Goal: Task Accomplishment & Management: Complete application form

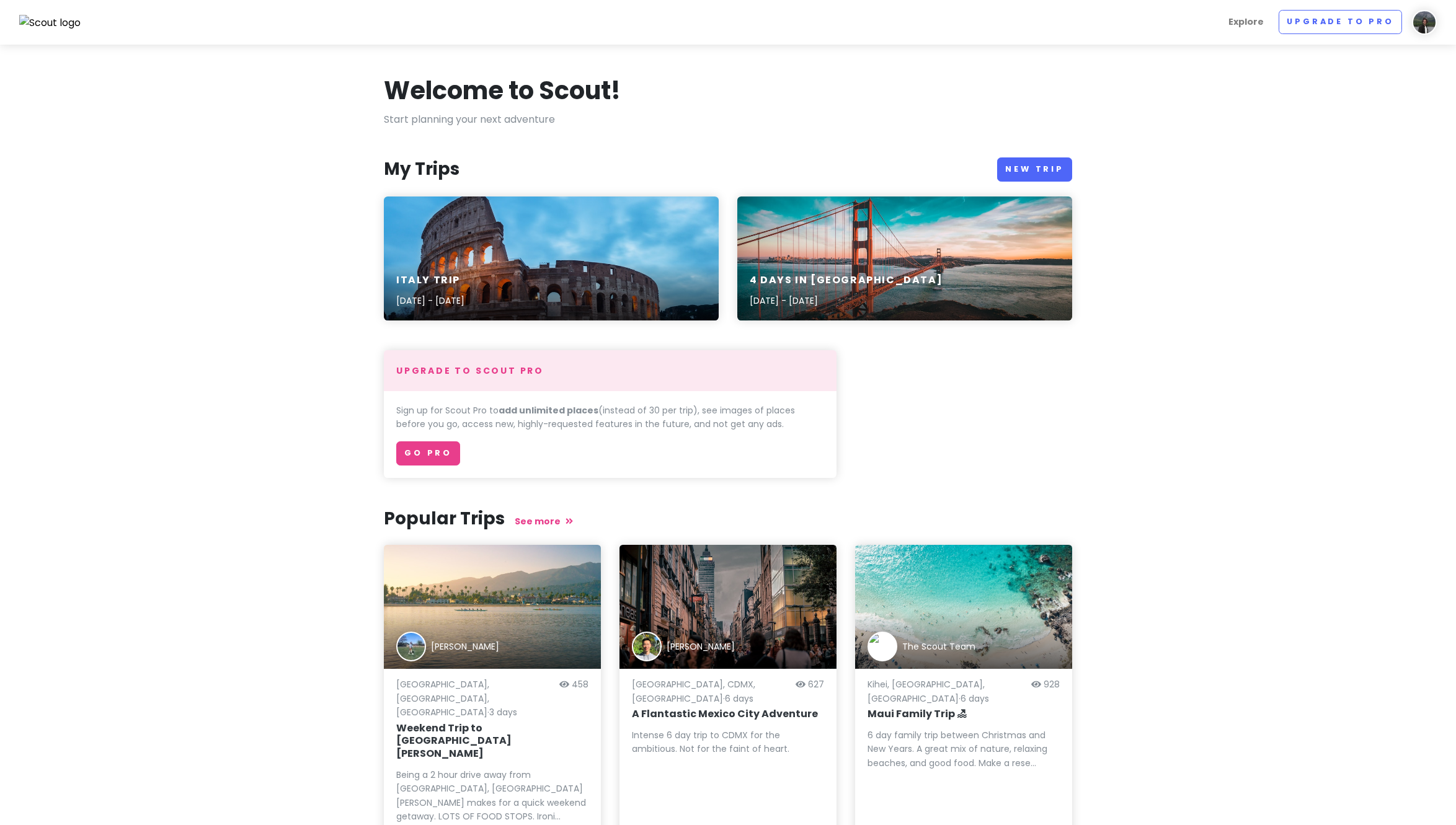
click at [1294, 132] on section "Welcome to Scout! Start planning your next adventure My Trips New Trip [GEOGRAP…" at bounding box center [728, 464] width 1456 height 839
click at [1421, 25] on img at bounding box center [1424, 22] width 25 height 25
click at [1233, 113] on section "Welcome to Scout! Start planning your next adventure My Trips New Trip [GEOGRAP…" at bounding box center [728, 464] width 1456 height 839
click at [1248, 22] on link "Explore" at bounding box center [1247, 22] width 46 height 25
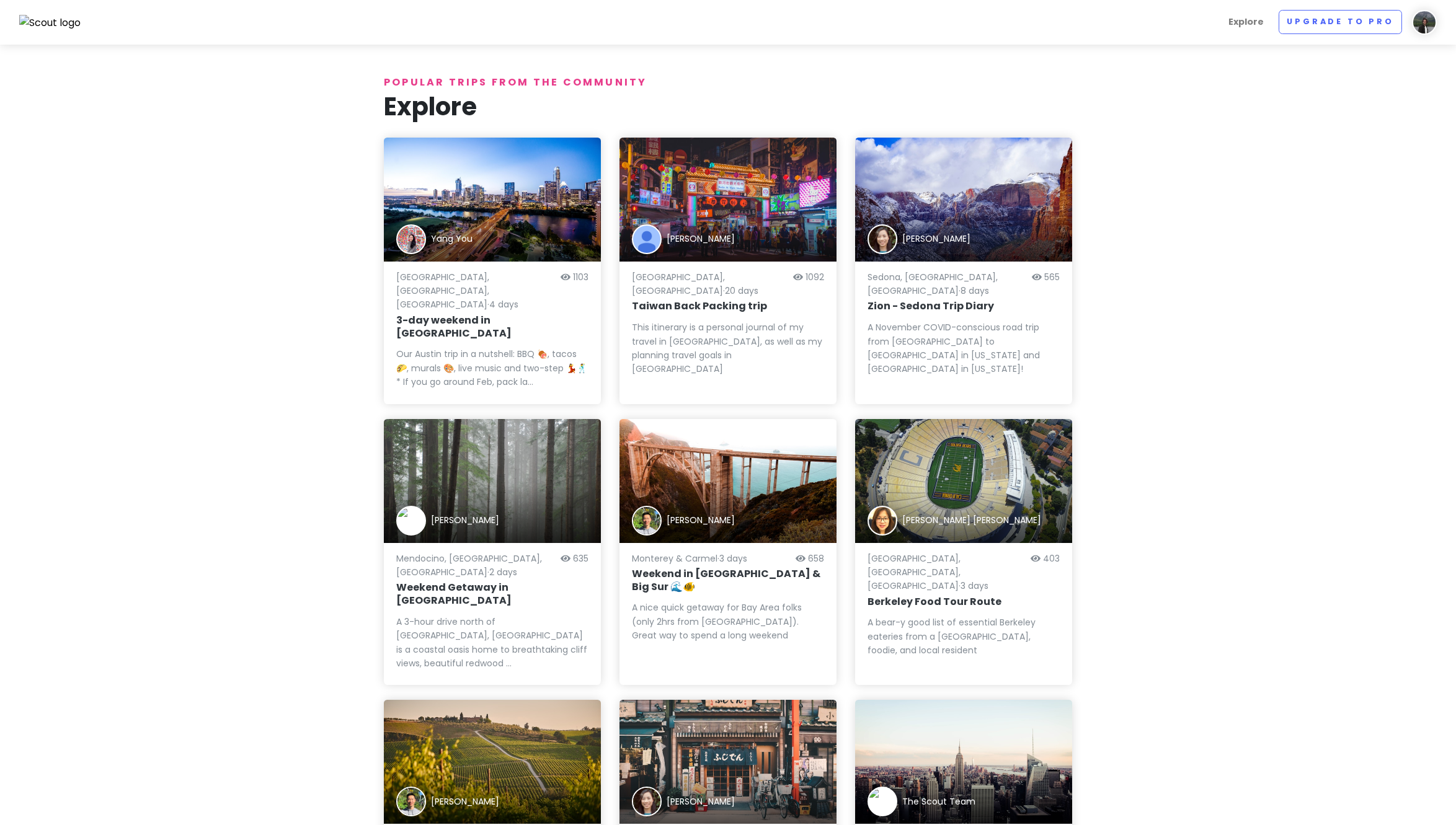
click at [45, 26] on img at bounding box center [50, 23] width 62 height 16
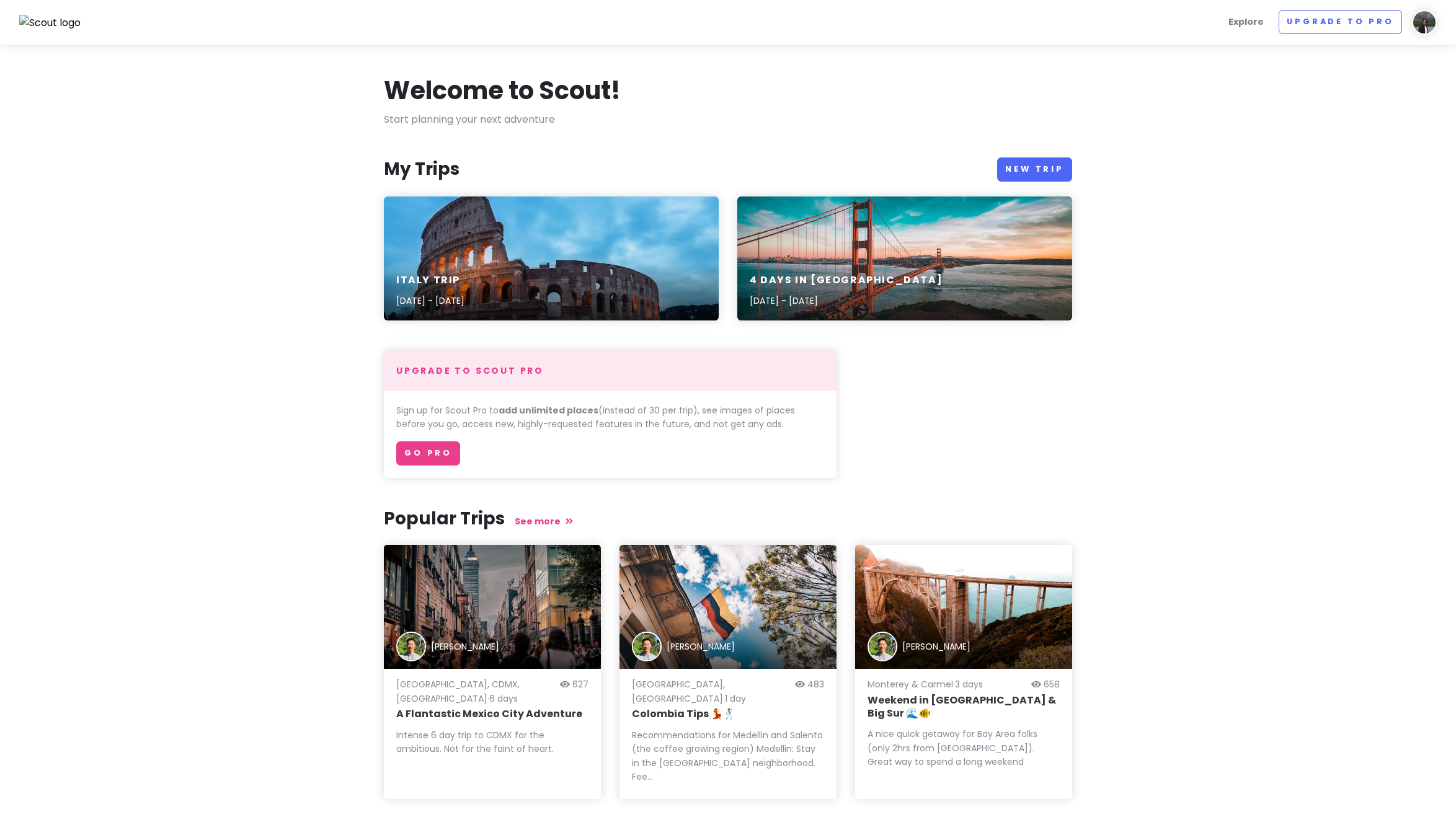
click at [225, 131] on section "Welcome to Scout! Start planning your next adventure My Trips New Trip [GEOGRAP…" at bounding box center [728, 444] width 1456 height 799
click at [1431, 25] on img at bounding box center [1424, 22] width 25 height 25
drag, startPoint x: 1269, startPoint y: 134, endPoint x: 1264, endPoint y: 115, distance: 19.6
click at [1269, 132] on section "Welcome to Scout! Start planning your next adventure My Trips New Trip [GEOGRAP…" at bounding box center [728, 444] width 1456 height 799
click at [1044, 163] on link "New Trip" at bounding box center [1035, 170] width 75 height 25
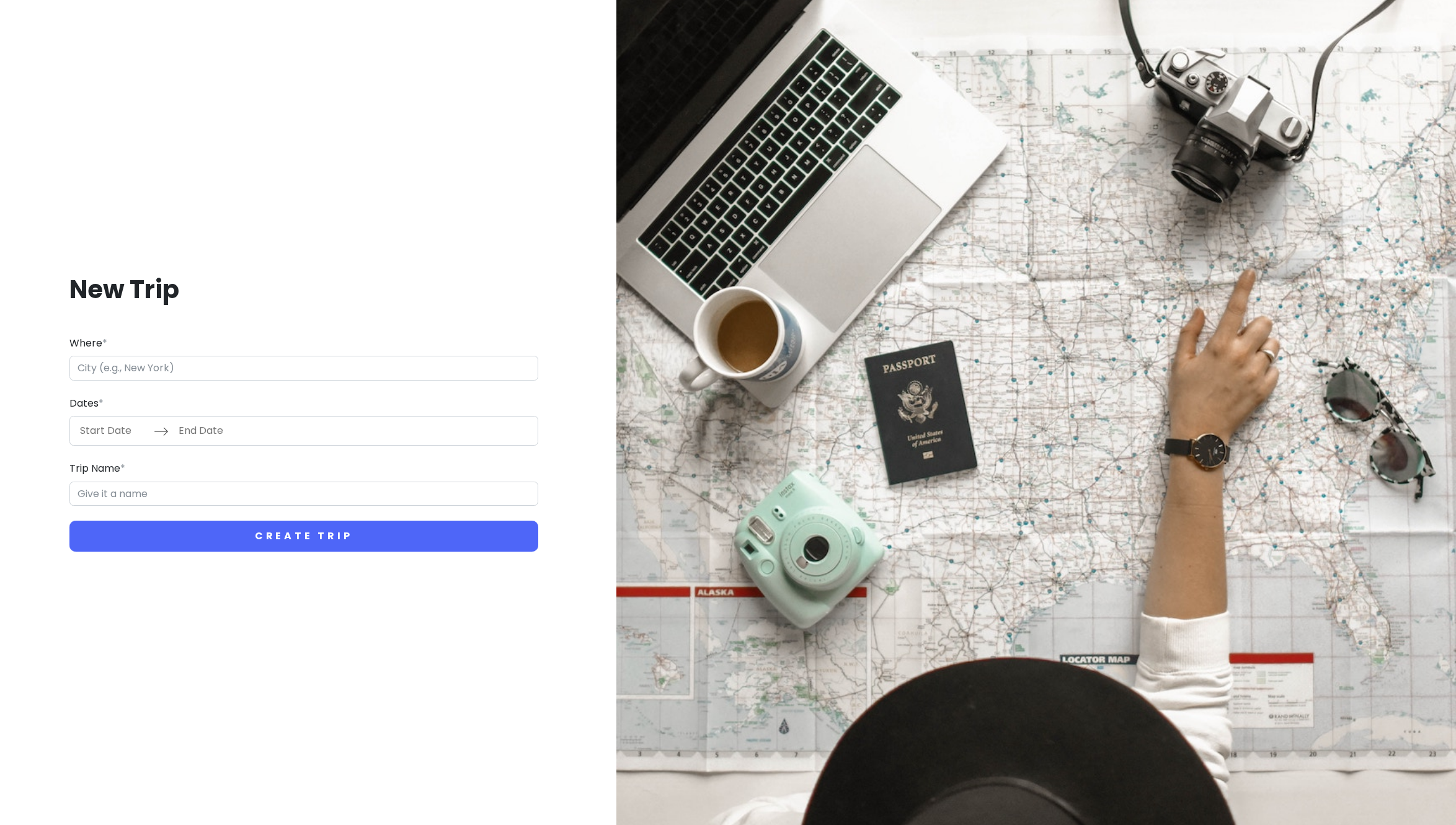
click at [222, 372] on input "Where *" at bounding box center [304, 368] width 469 height 25
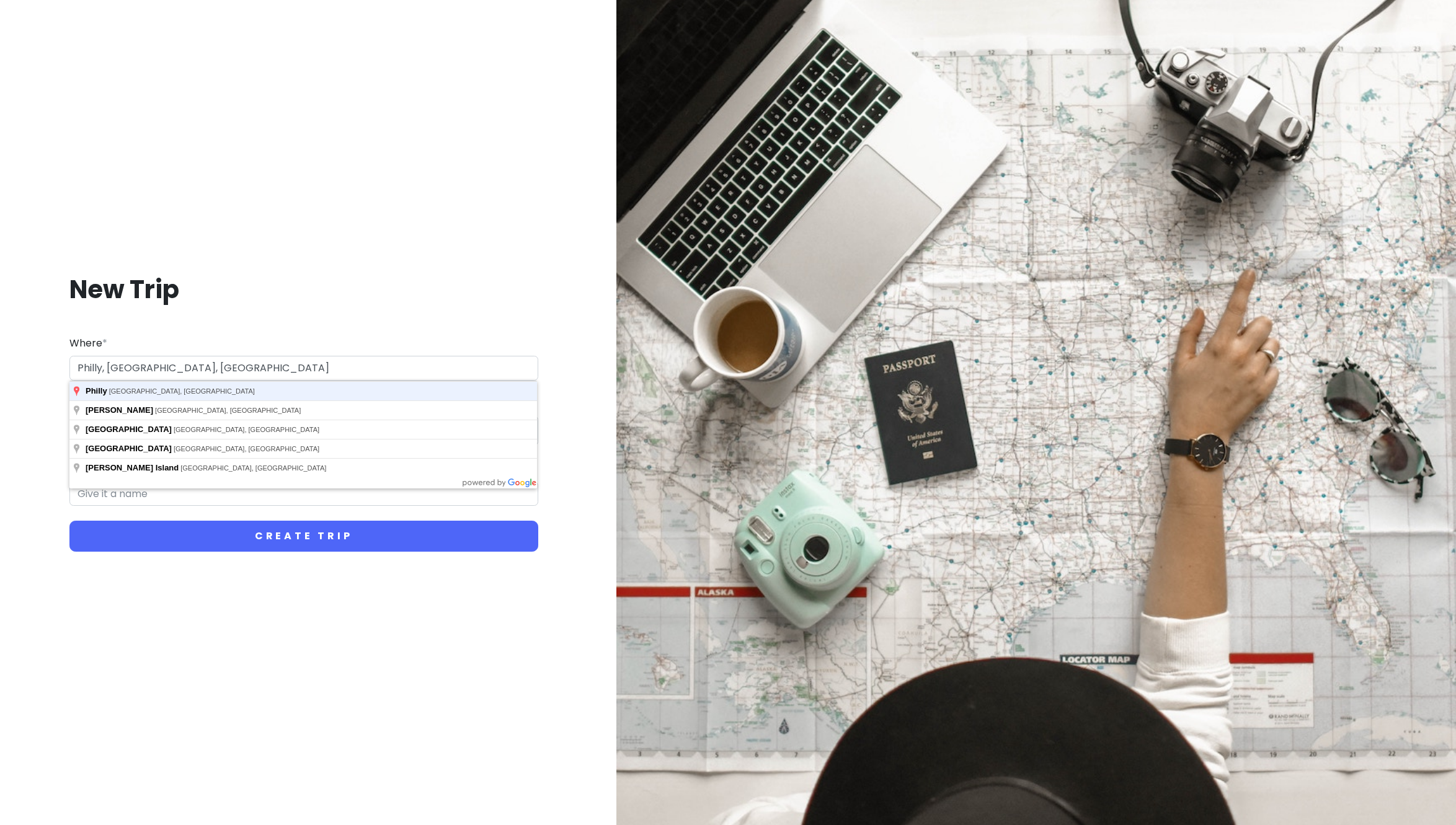
click at [69, 521] on button "Create Trip" at bounding box center [304, 537] width 469 height 31
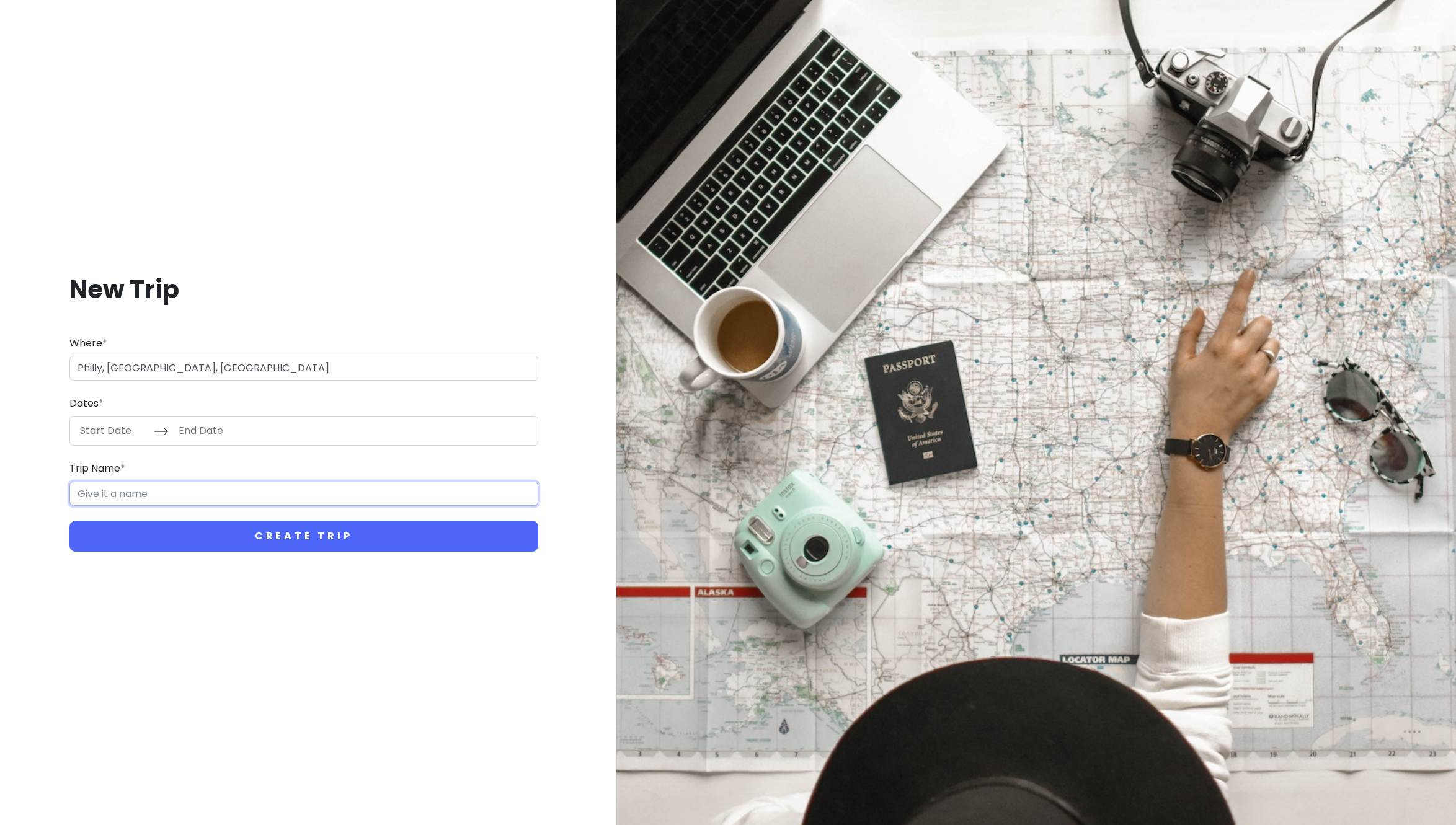
type input "[GEOGRAPHIC_DATA], [GEOGRAPHIC_DATA], [GEOGRAPHIC_DATA]"
type input "Philadelphia Trip"
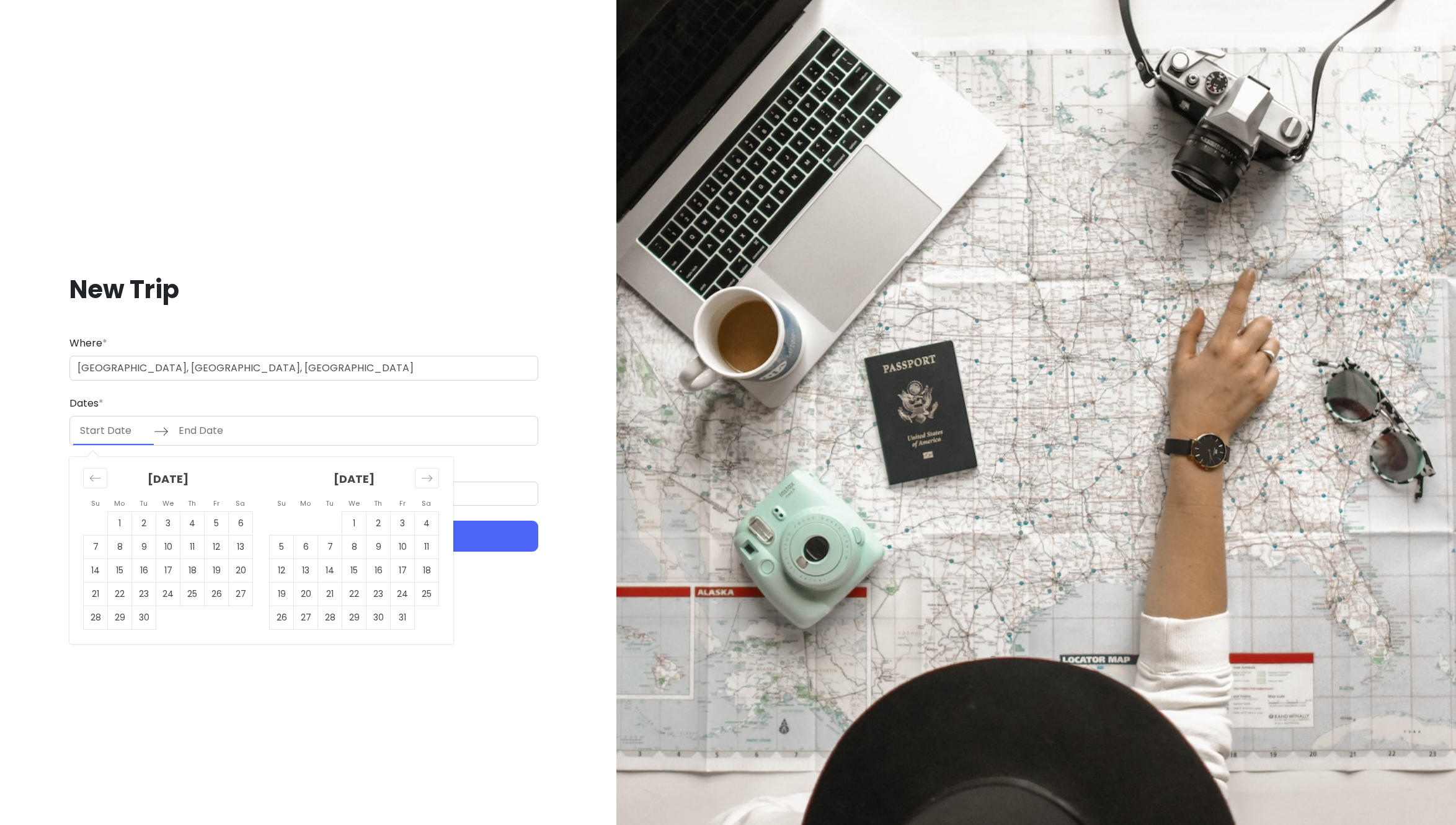
click at [79, 434] on input "Start Date" at bounding box center [113, 431] width 80 height 28
click at [258, 683] on div "New Trip Where * [GEOGRAPHIC_DATA], [GEOGRAPHIC_DATA], [GEOGRAPHIC_DATA] Dates …" at bounding box center [304, 412] width 607 height 825
drag, startPoint x: 115, startPoint y: 430, endPoint x: 175, endPoint y: 436, distance: 60.3
click at [115, 430] on input "Start Date" at bounding box center [113, 431] width 80 height 28
click at [403, 573] on td "17" at bounding box center [403, 571] width 25 height 24
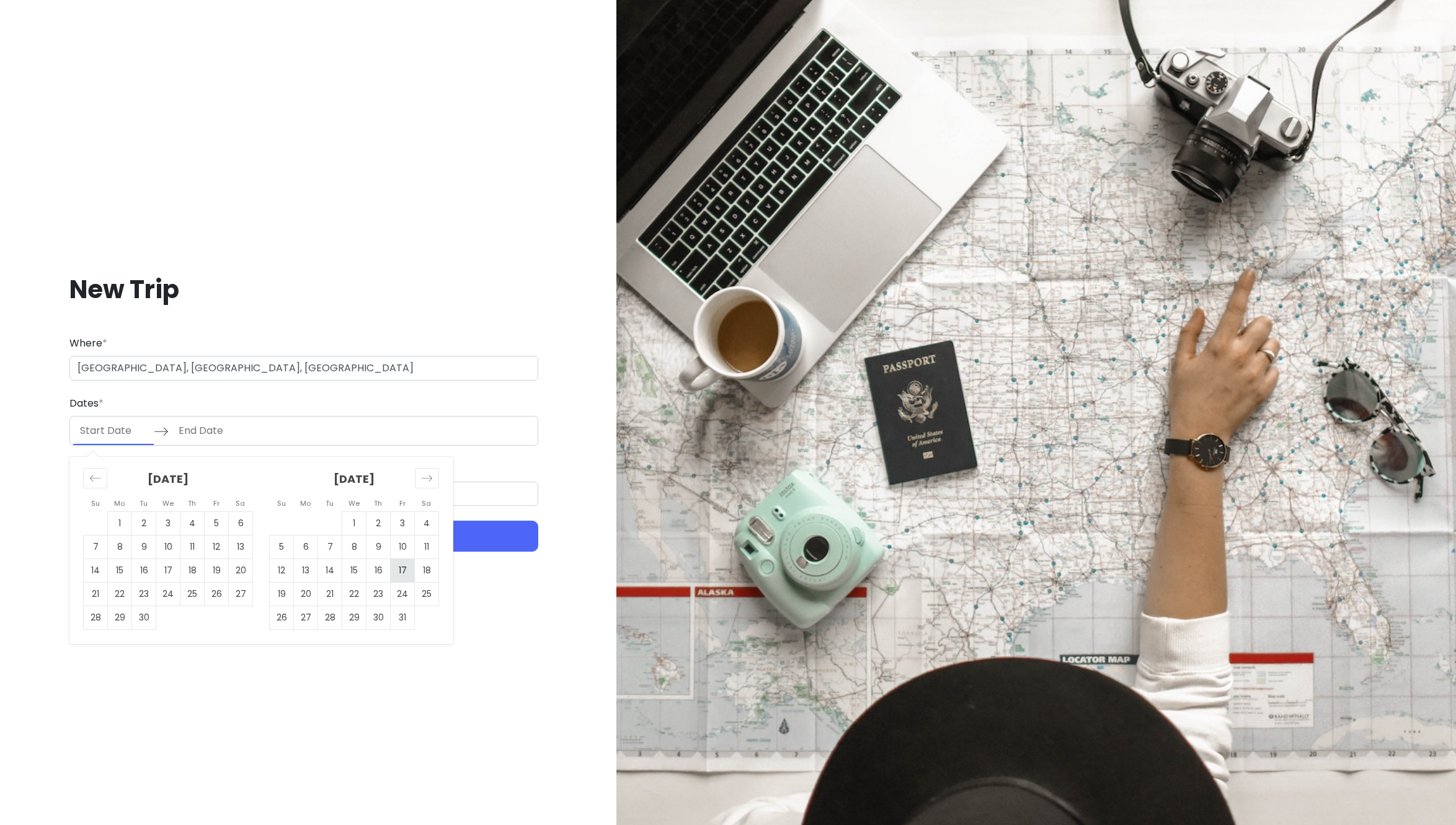
type input "[DATE]"
drag, startPoint x: 281, startPoint y: 593, endPoint x: 293, endPoint y: 592, distance: 12.0
click at [281, 593] on td "19" at bounding box center [282, 595] width 25 height 24
type input "[DATE]"
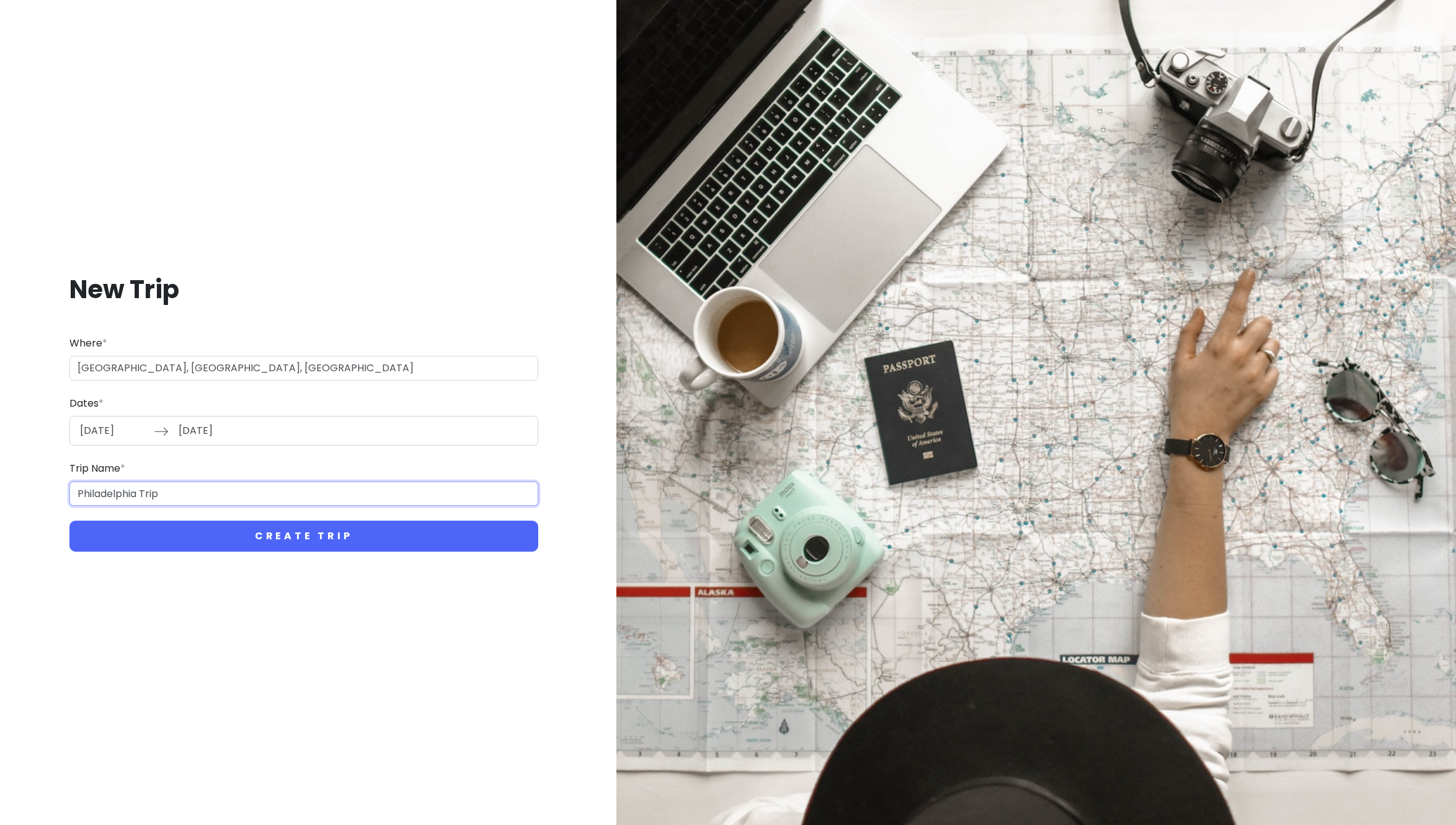
click at [193, 493] on input "Philadelphia Trip" at bounding box center [304, 494] width 469 height 25
